Goal: Contribute content

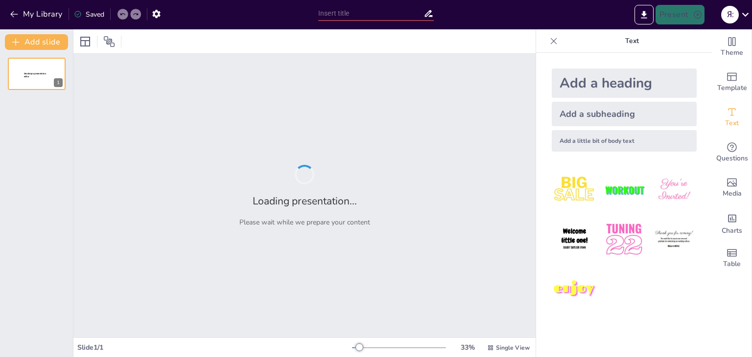
type input "Виникнення роду Homo: Перші люди на Землі"
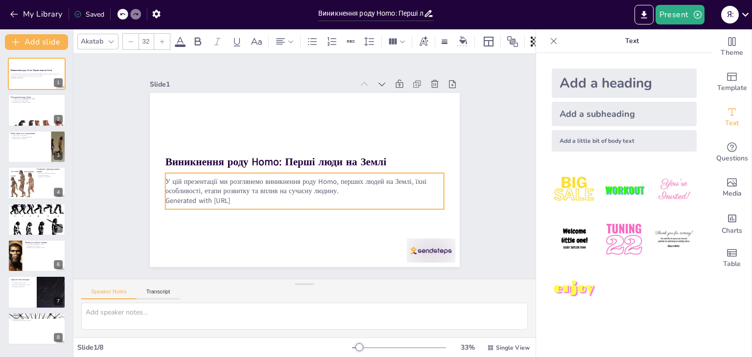
click at [239, 197] on p "Generated with [URL]" at bounding box center [304, 201] width 279 height 10
click at [249, 200] on p "Generated with [URL]" at bounding box center [304, 201] width 279 height 10
click at [240, 197] on p "Generated with [URL]" at bounding box center [304, 201] width 279 height 10
click at [322, 154] on icon at bounding box center [328, 154] width 12 height 12
click at [178, 190] on div "У цій презентації ми розглянемо виникнення роду Homo, перших людей на Землі, їх…" at bounding box center [304, 191] width 279 height 29
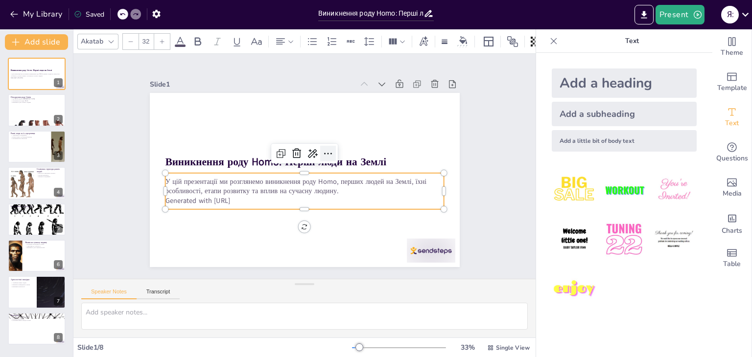
click at [322, 150] on icon at bounding box center [328, 154] width 12 height 12
click at [22, 105] on div at bounding box center [36, 110] width 59 height 33
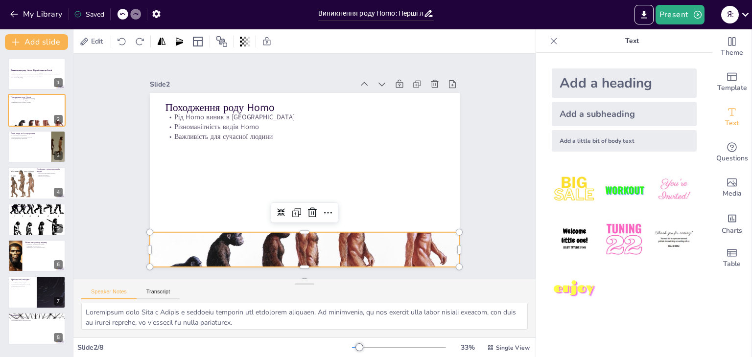
click at [329, 245] on div at bounding box center [305, 250] width 310 height 174
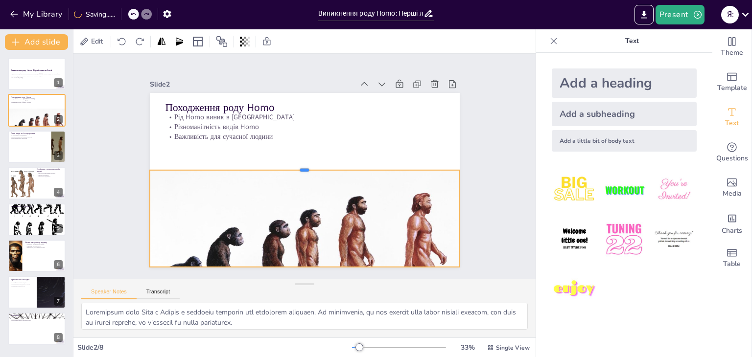
drag, startPoint x: 297, startPoint y: 228, endPoint x: 310, endPoint y: 166, distance: 63.7
click at [310, 166] on div at bounding box center [305, 167] width 310 height 8
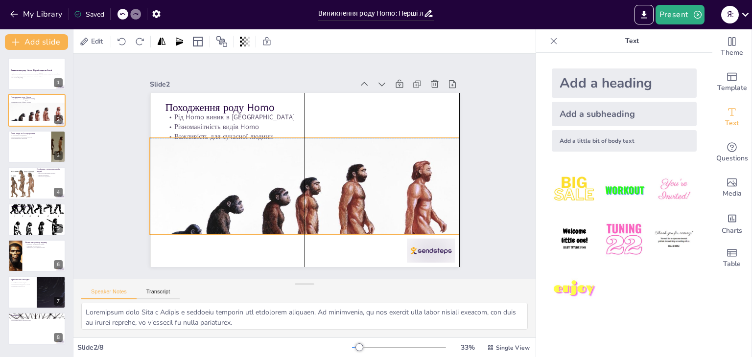
drag, startPoint x: 314, startPoint y: 210, endPoint x: 314, endPoint y: 178, distance: 32.3
click at [314, 178] on div at bounding box center [305, 218] width 310 height 174
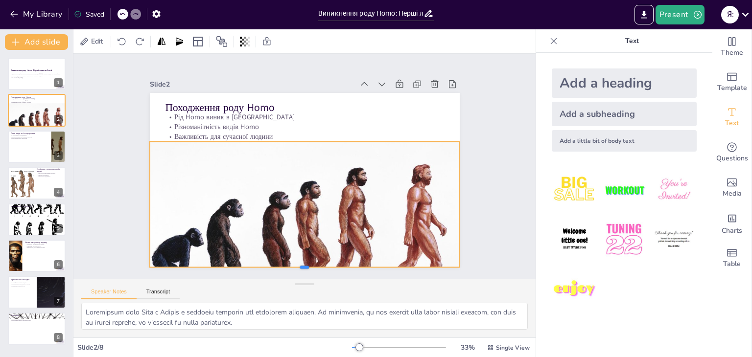
drag, startPoint x: 299, startPoint y: 235, endPoint x: 296, endPoint y: 264, distance: 29.0
click at [296, 264] on div at bounding box center [282, 269] width 304 height 72
click at [499, 180] on div "Slide 1 Виникнення роду Homo: Перші люди на Землі У цій презентації ми розгляне…" at bounding box center [304, 166] width 462 height 225
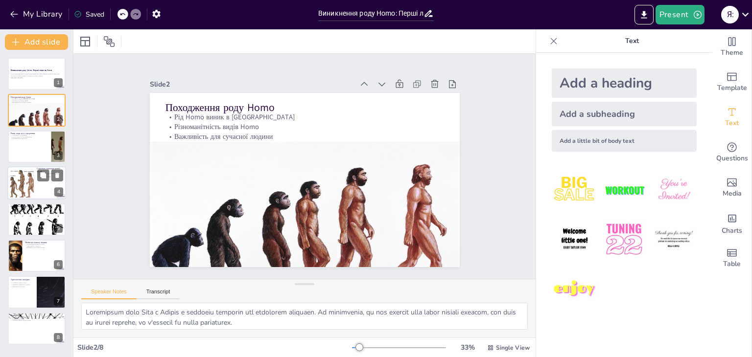
click at [27, 179] on div at bounding box center [22, 183] width 40 height 30
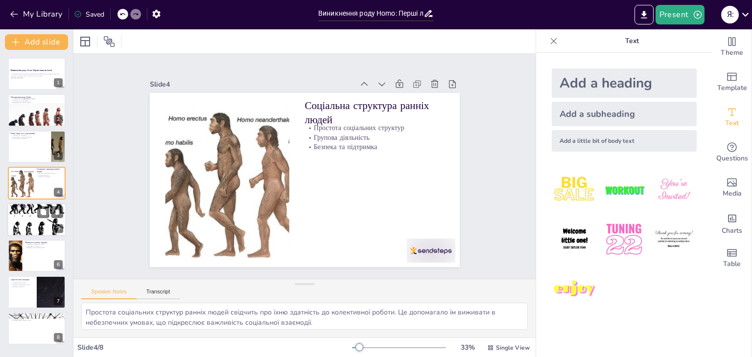
click at [12, 224] on div at bounding box center [36, 220] width 59 height 62
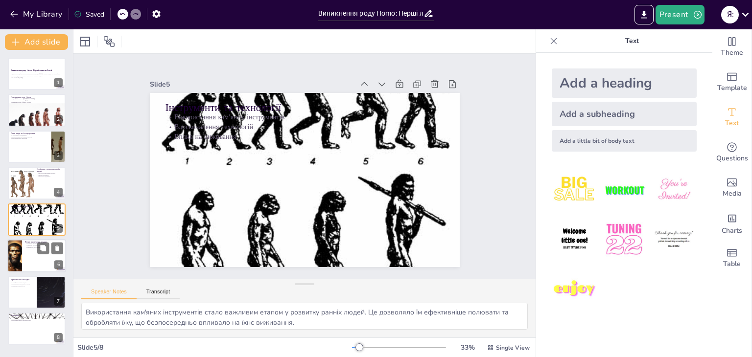
click at [33, 263] on div at bounding box center [36, 255] width 59 height 33
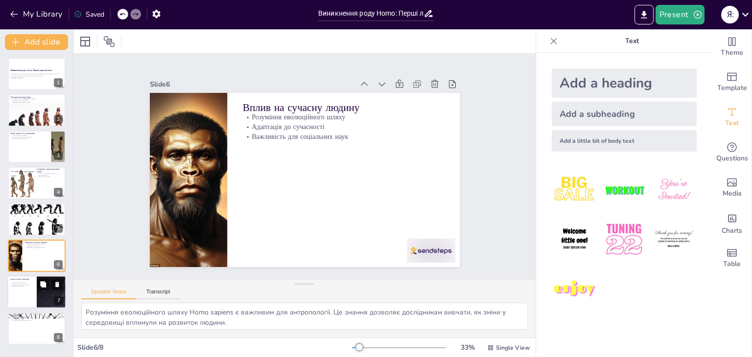
click at [8, 306] on div at bounding box center [36, 292] width 59 height 33
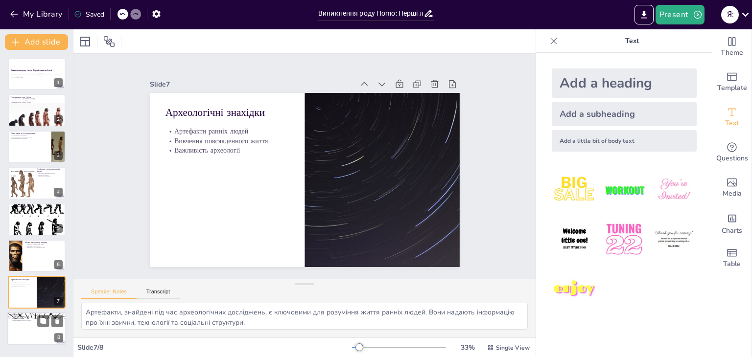
click at [24, 343] on div at bounding box center [36, 328] width 59 height 33
type textarea "Виникнення роду Homo є критично важливим етапом в історії людства, оскільки вон…"
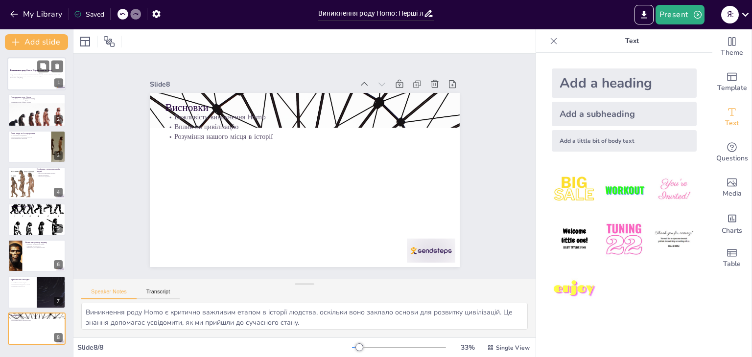
click at [37, 79] on p "Generated with [URL]" at bounding box center [36, 78] width 53 height 2
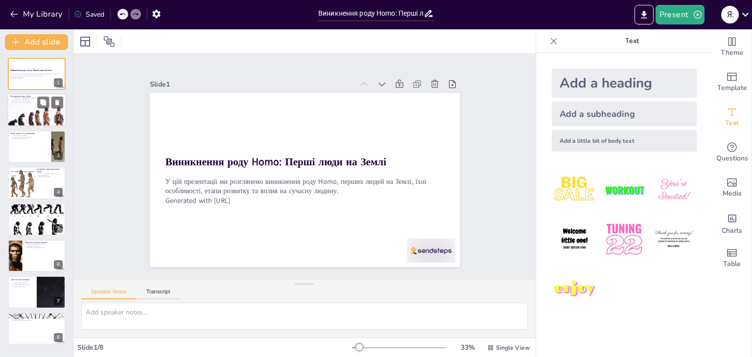
click at [17, 115] on div at bounding box center [36, 118] width 59 height 33
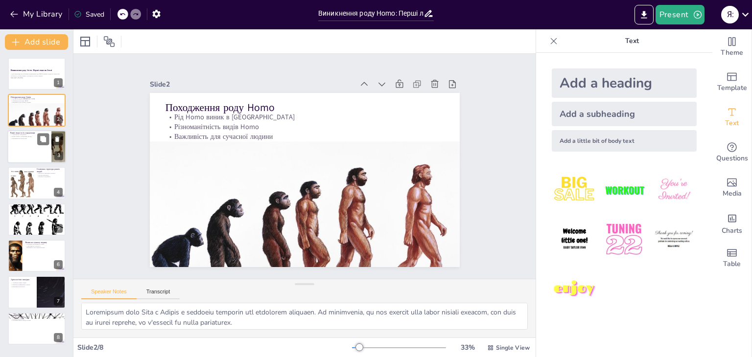
click at [24, 153] on div at bounding box center [36, 146] width 59 height 33
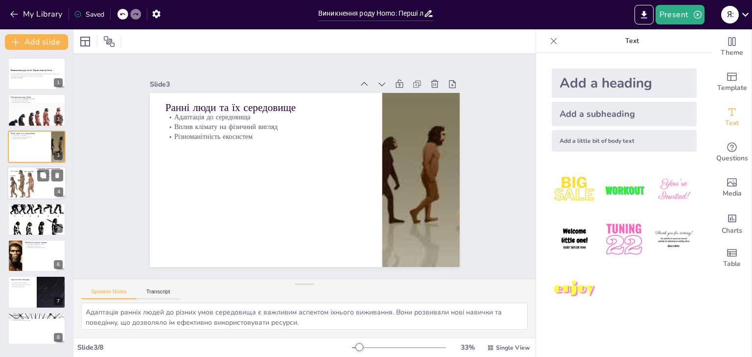
click at [35, 195] on div at bounding box center [36, 182] width 59 height 33
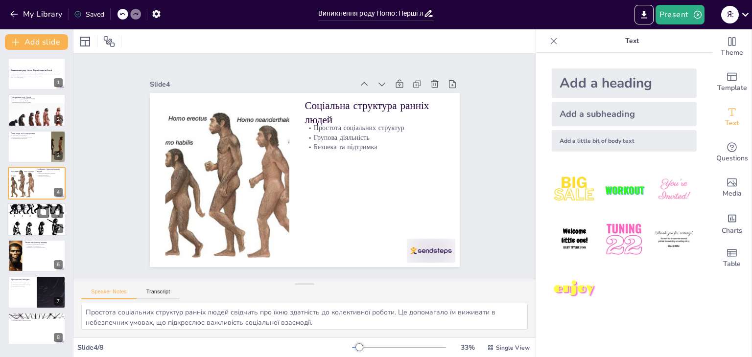
click at [30, 221] on div at bounding box center [36, 220] width 59 height 62
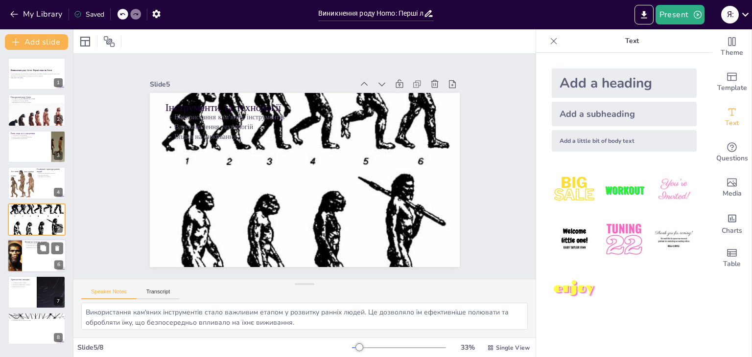
click at [30, 255] on div at bounding box center [36, 255] width 59 height 33
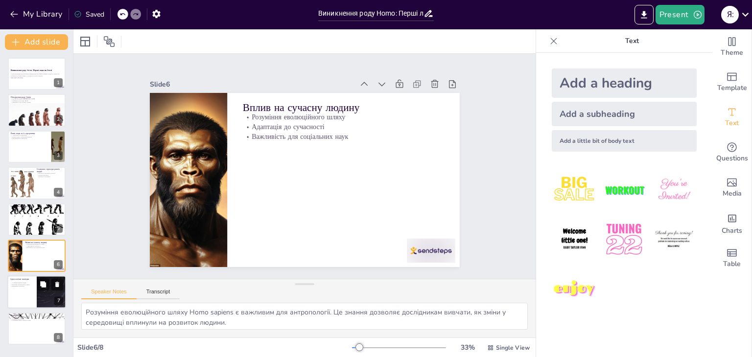
click at [34, 289] on div at bounding box center [36, 292] width 59 height 33
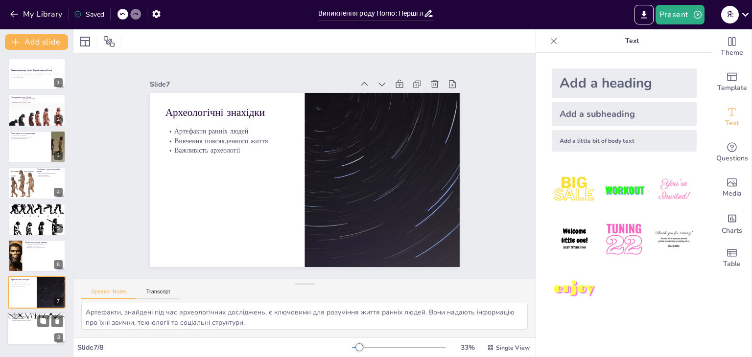
click at [33, 323] on div at bounding box center [36, 328] width 59 height 33
type textarea "Виникнення роду Homo є критично важливим етапом в історії людства, оскільки вон…"
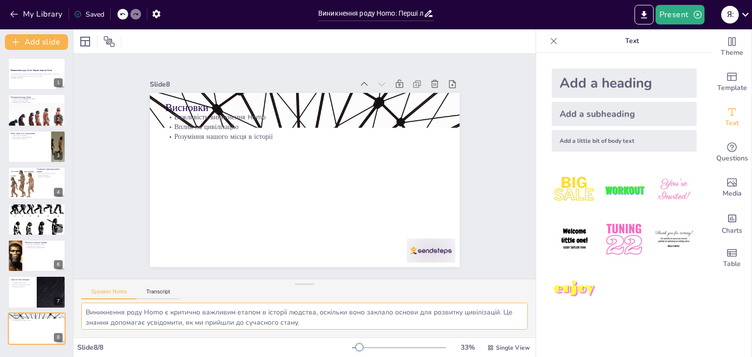
click at [309, 323] on textarea "Виникнення роду Homo є критично важливим етапом в історії людства, оскільки вон…" at bounding box center [304, 316] width 446 height 27
click at [41, 13] on button "My Library" at bounding box center [36, 14] width 59 height 16
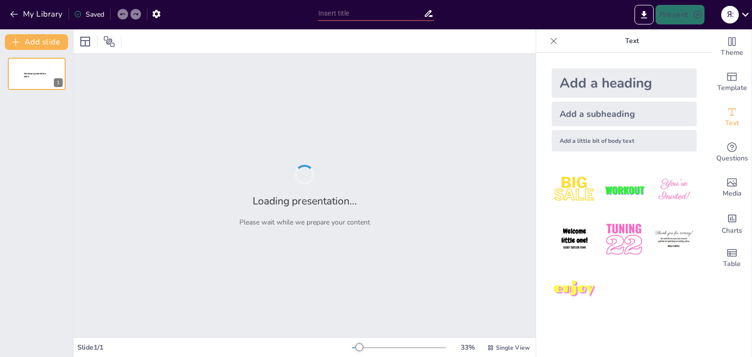
type input "Виникнення роду Homo: Перші люди на Землі"
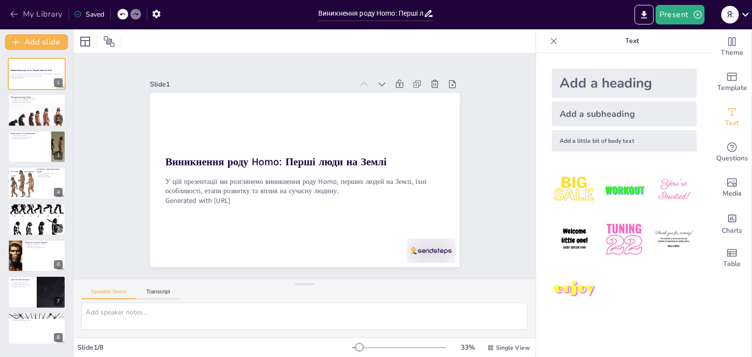
click at [38, 12] on button "My Library" at bounding box center [36, 14] width 59 height 16
